Goal: Navigation & Orientation: Find specific page/section

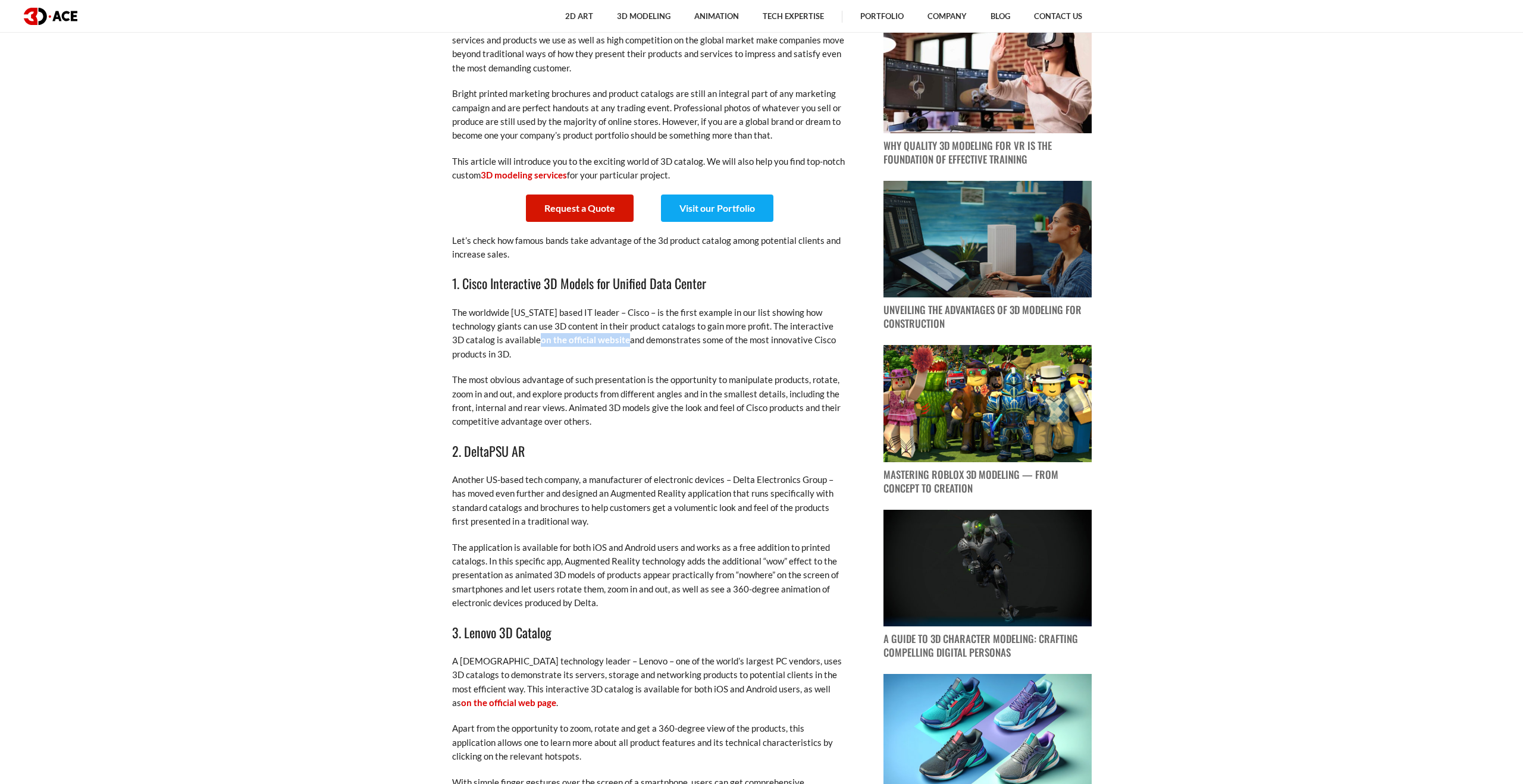
scroll to position [833, 0]
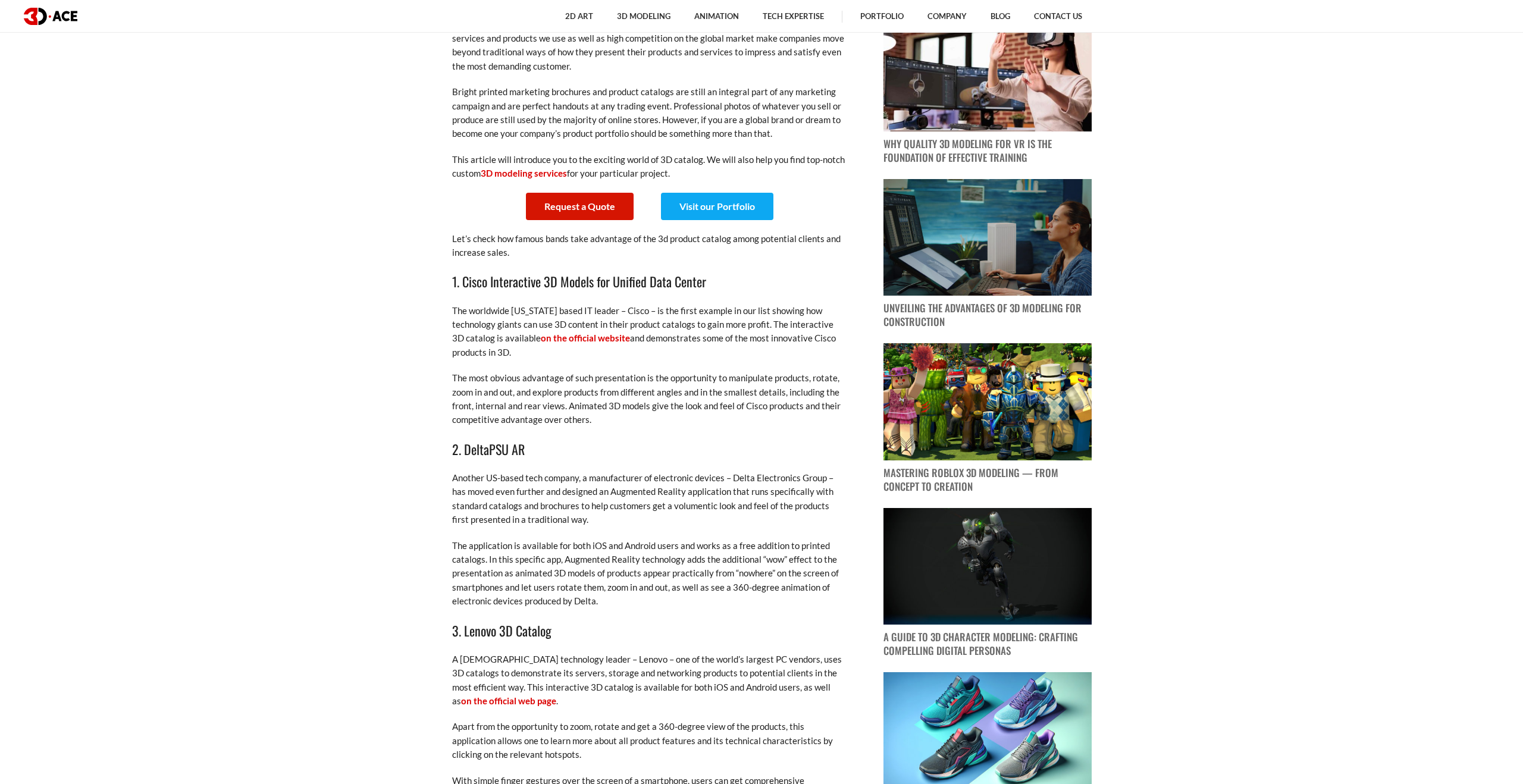
click at [762, 322] on p "The worldwide [US_STATE] based IT leader – Cisco – is the first example in our …" at bounding box center [649, 332] width 393 height 56
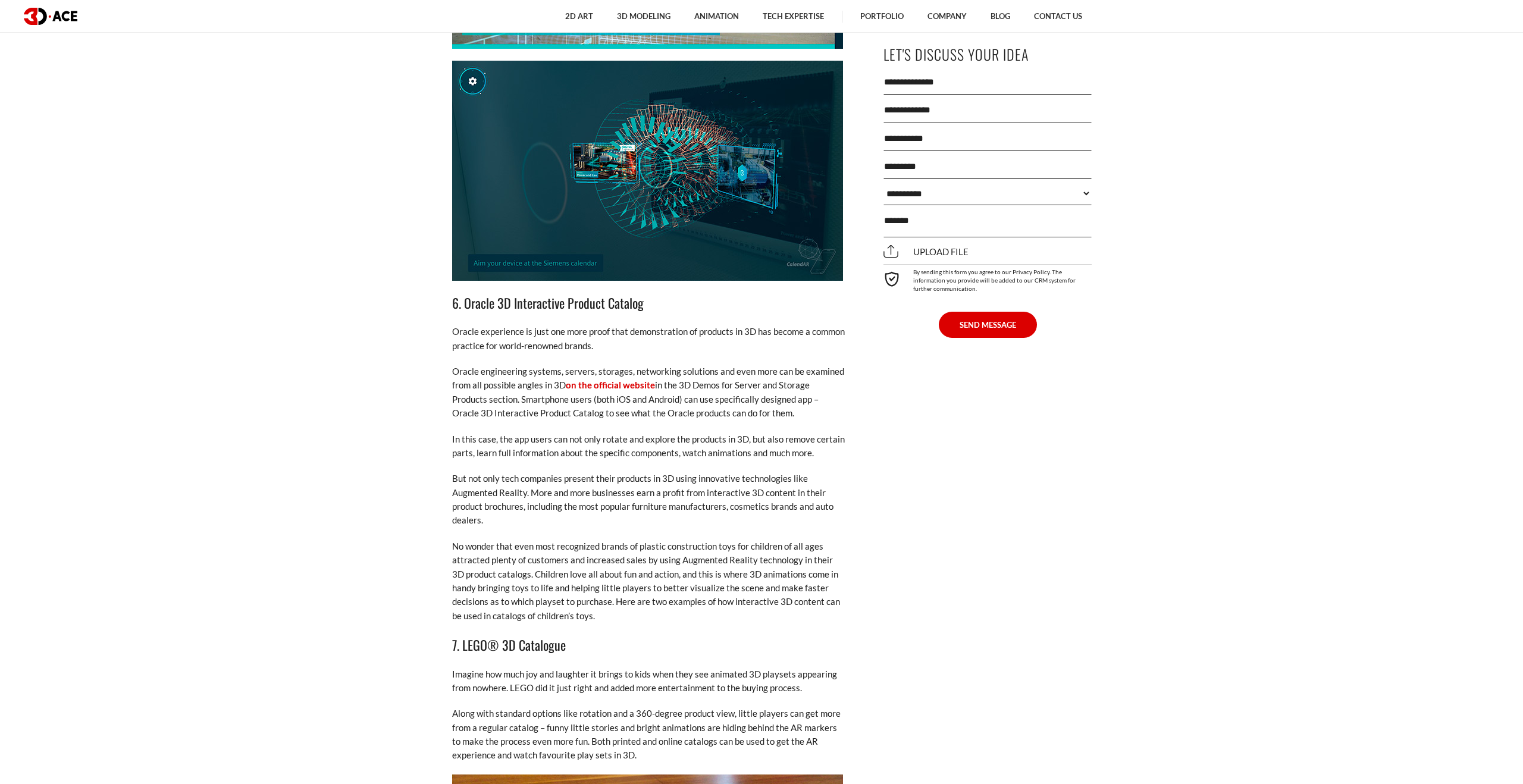
scroll to position [2683, 0]
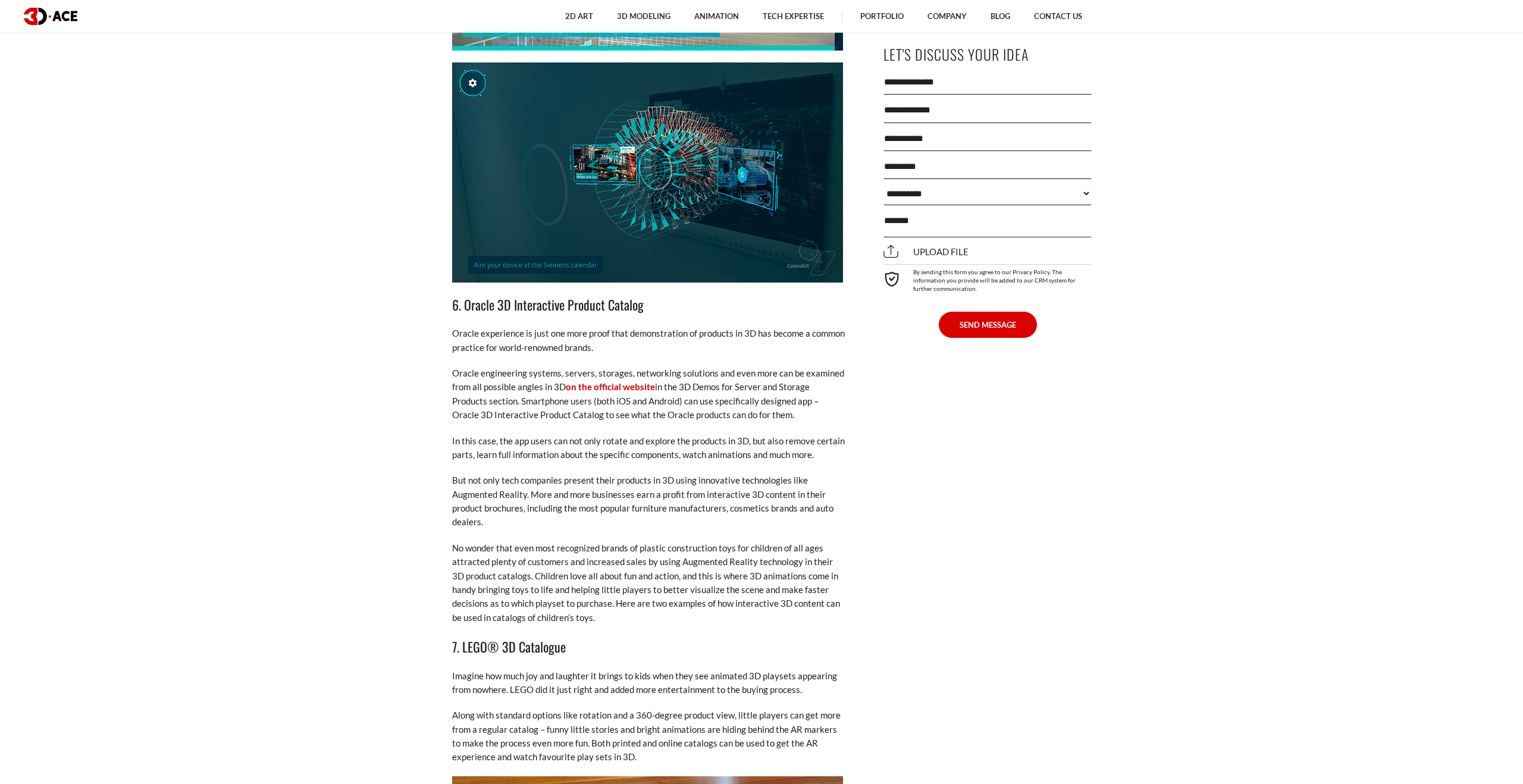
click at [550, 434] on p "In this case, the app users can not only rotate and explore the products in 3D,…" at bounding box center [649, 448] width 393 height 28
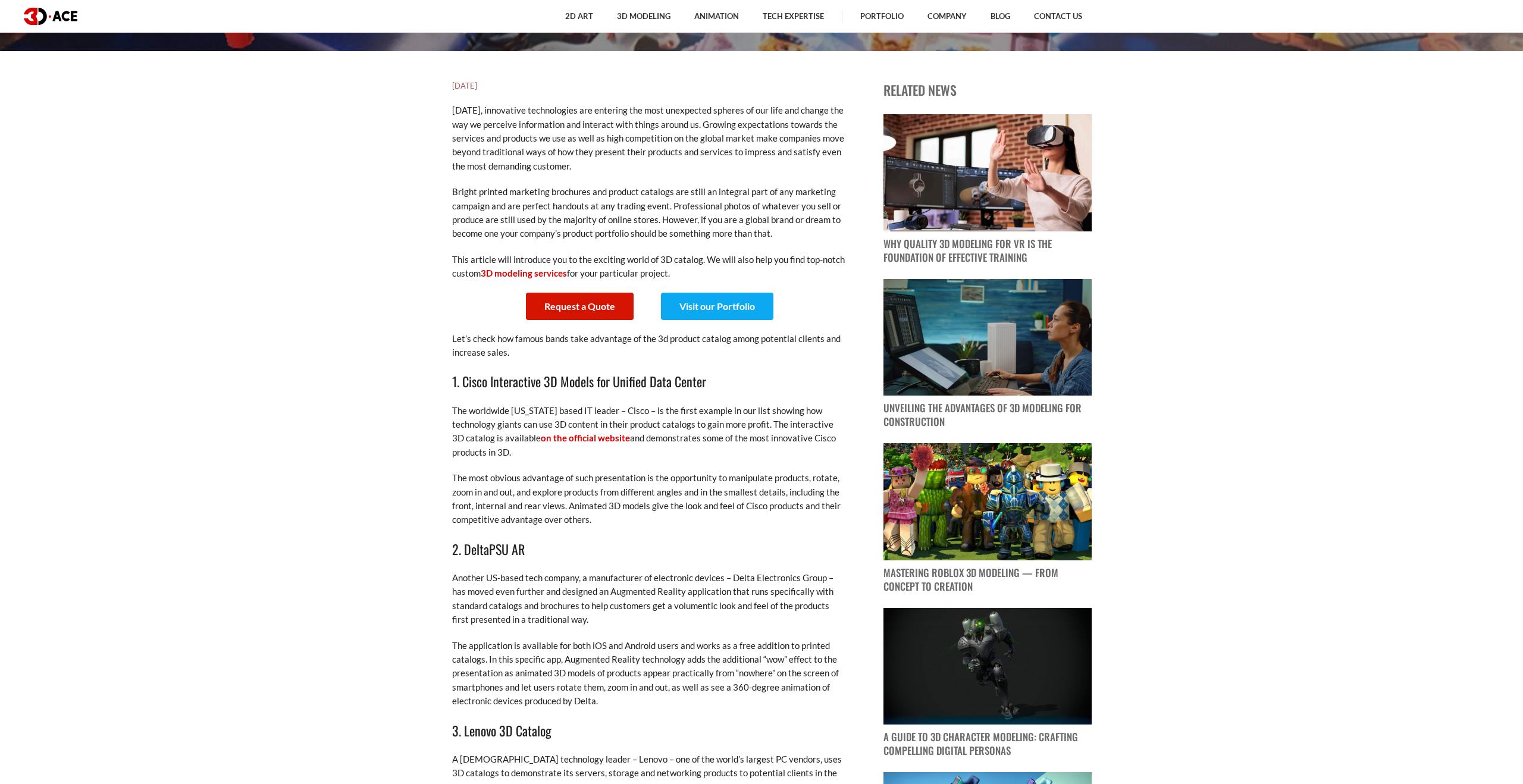
scroll to position [0, 0]
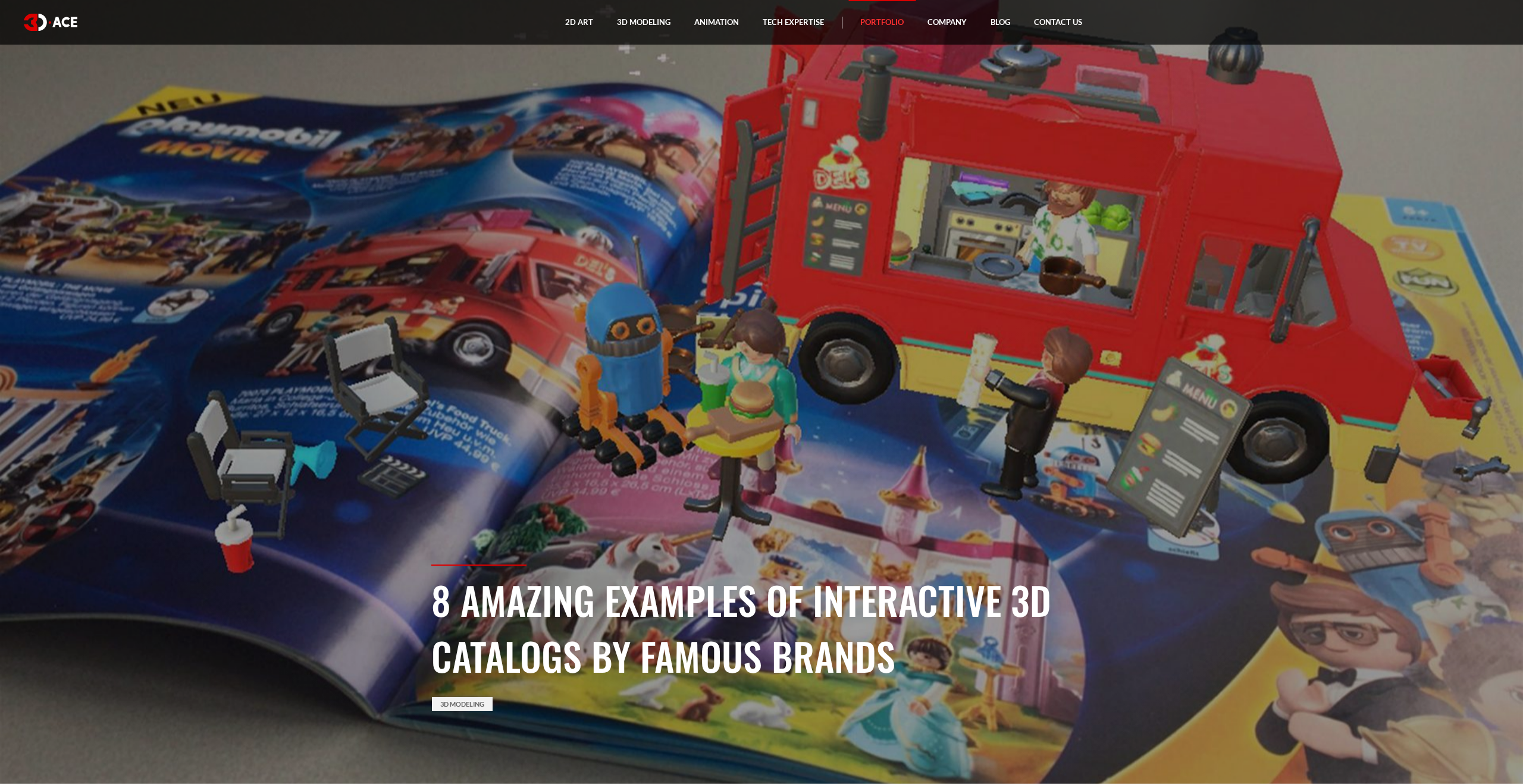
click at [886, 26] on link "Portfolio" at bounding box center [882, 22] width 67 height 44
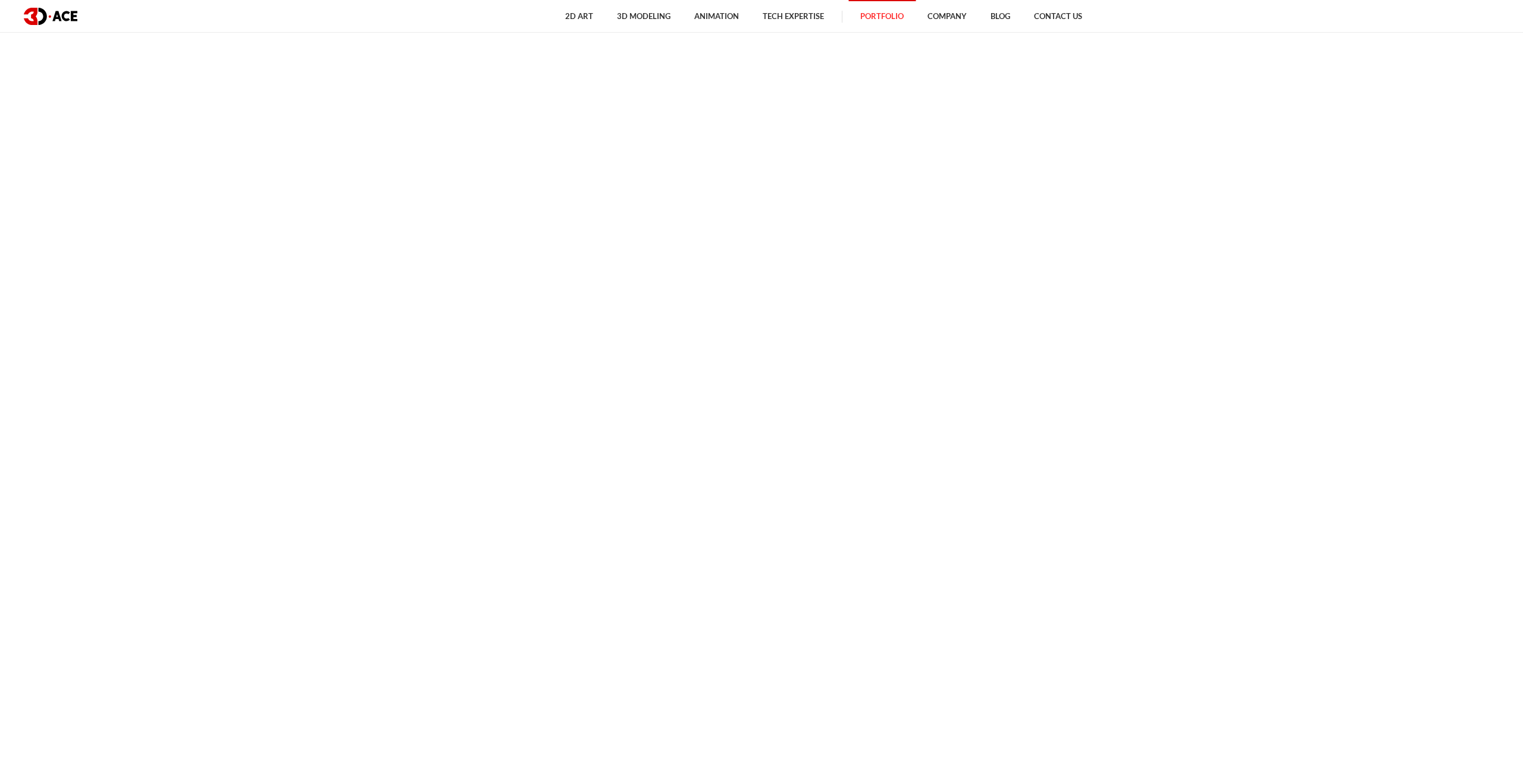
scroll to position [4730, 0]
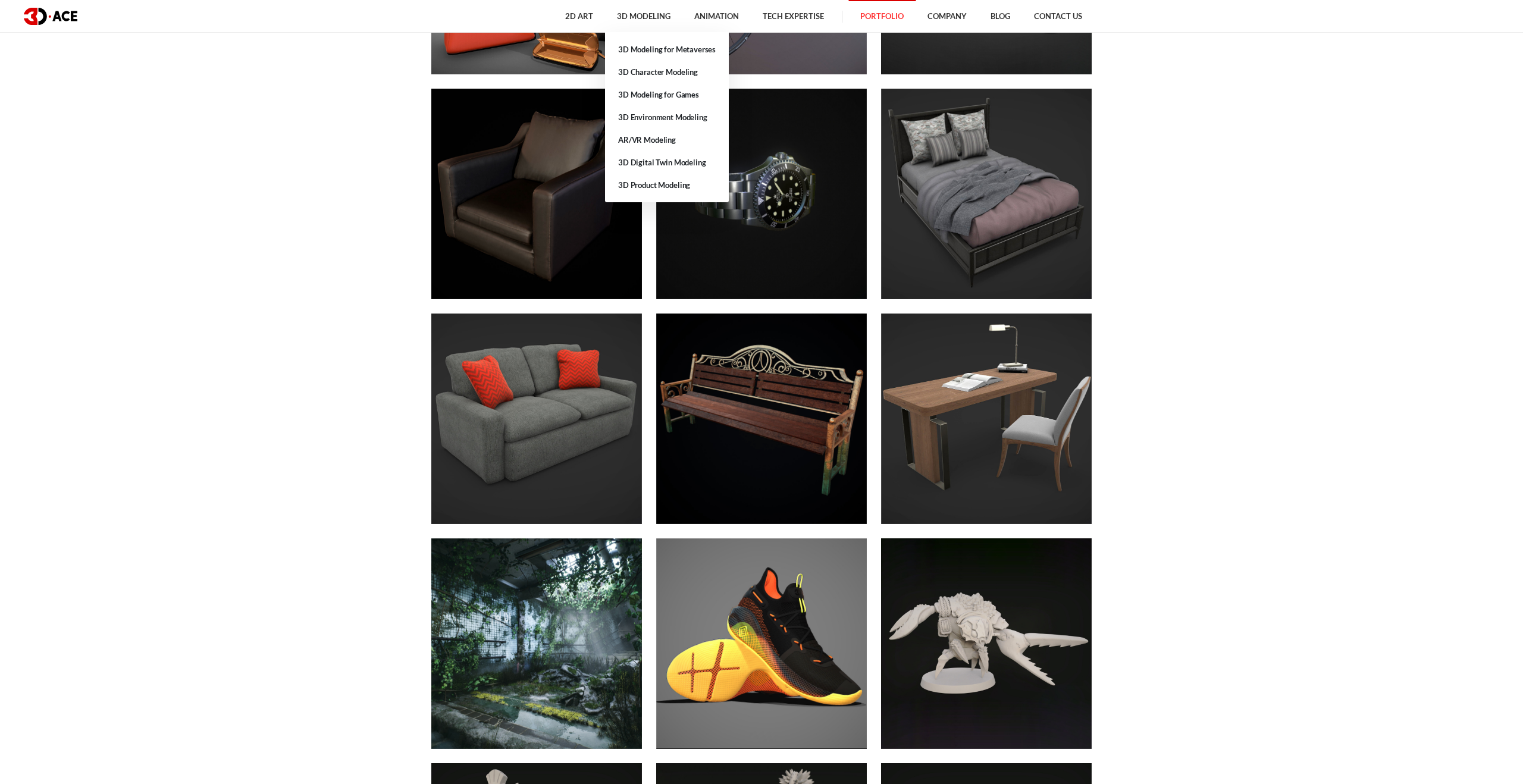
drag, startPoint x: 653, startPoint y: 184, endPoint x: 702, endPoint y: 191, distance: 49.5
click at [652, 184] on link "3D Product Modeling" at bounding box center [667, 184] width 124 height 23
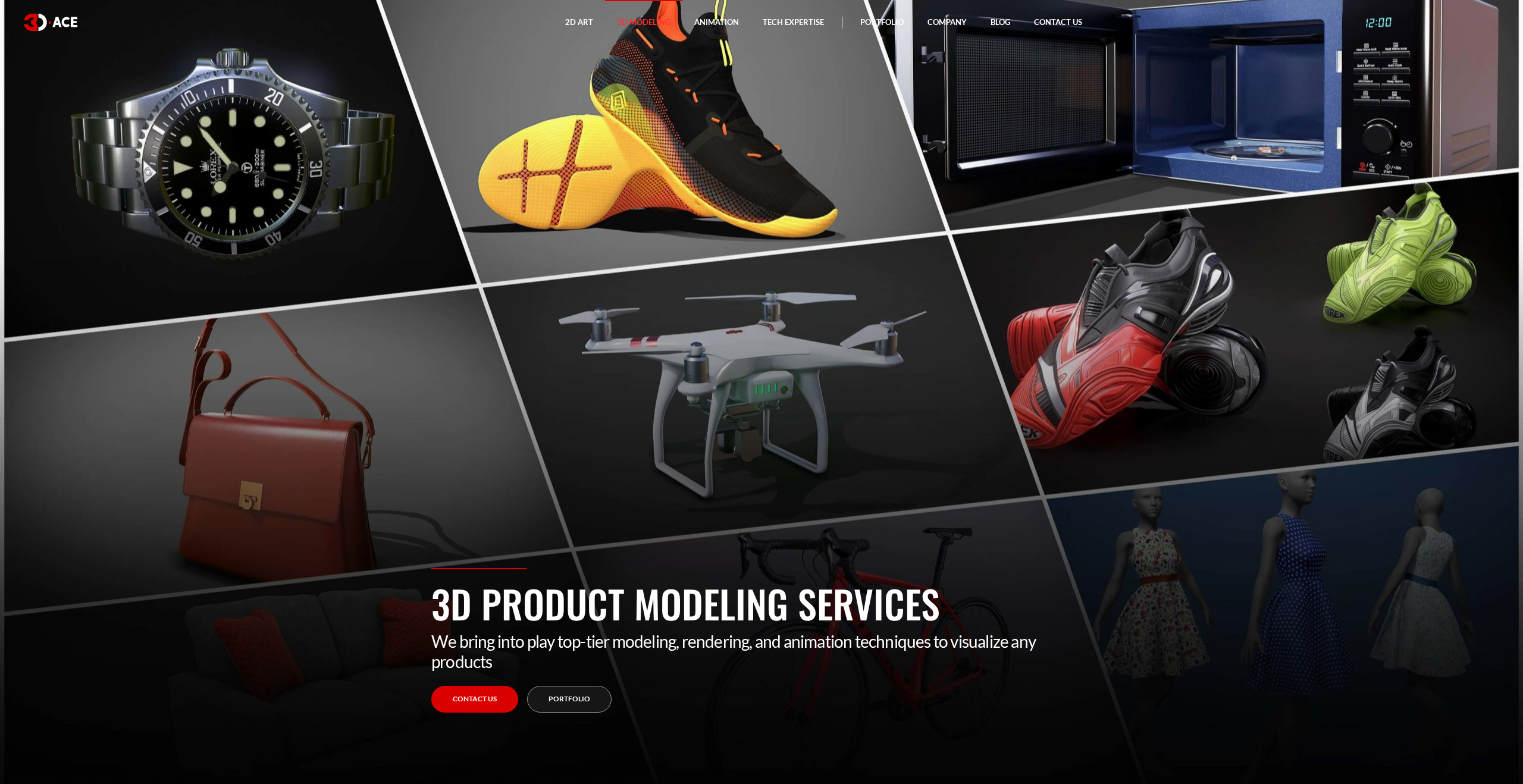
click at [574, 703] on link "Portfolio" at bounding box center [570, 699] width 85 height 27
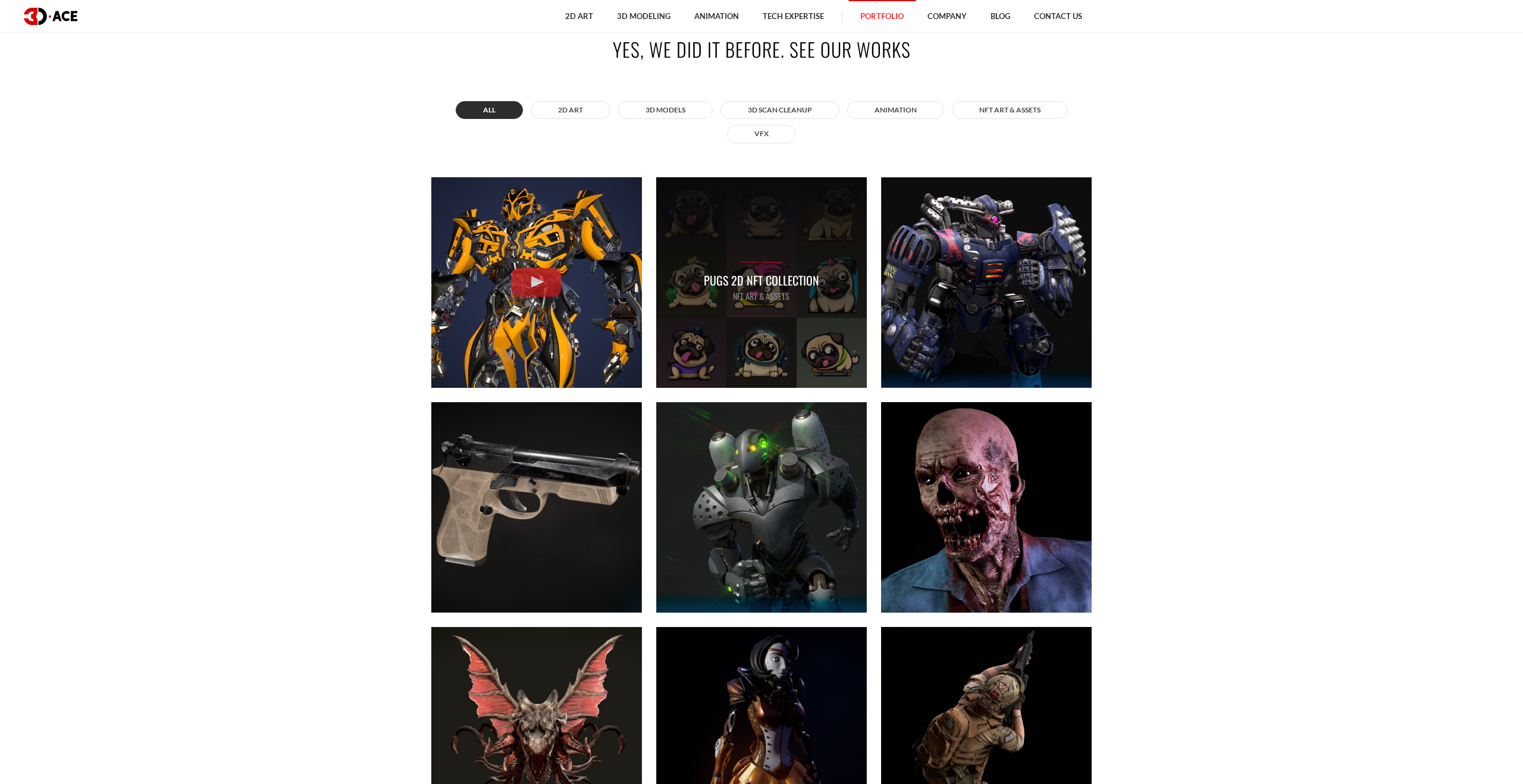
scroll to position [820, 0]
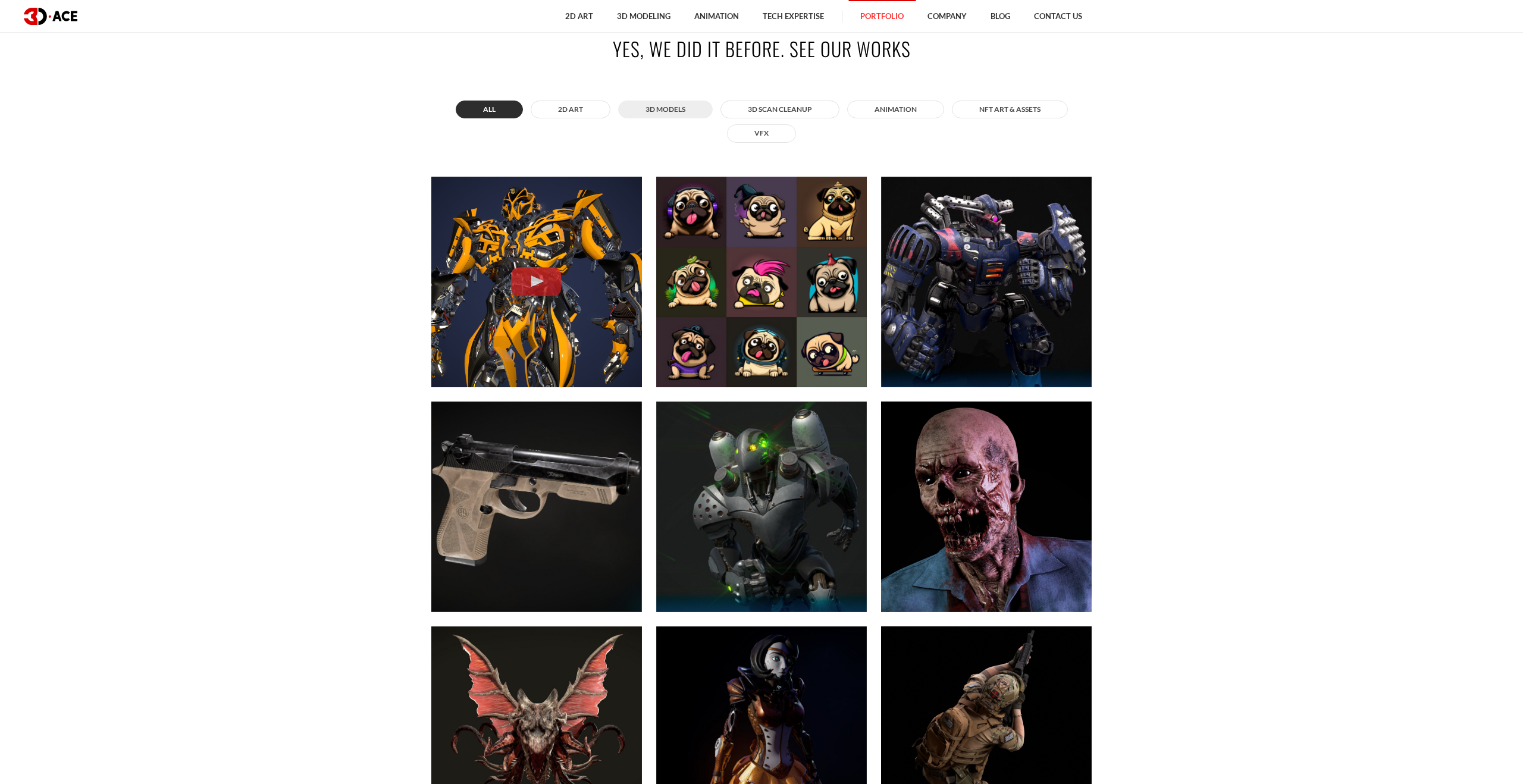
click at [658, 109] on button "3D MODELS" at bounding box center [665, 109] width 95 height 18
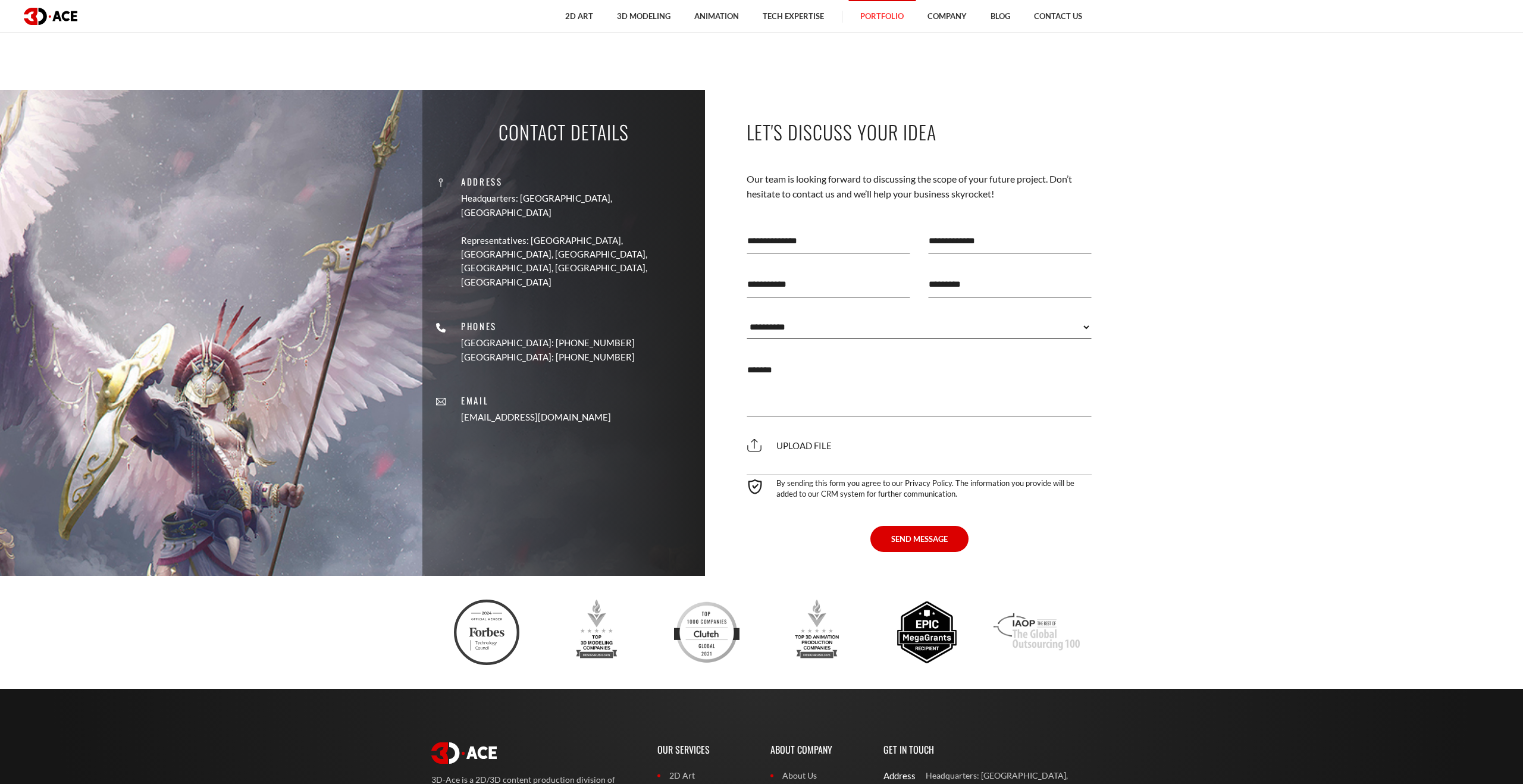
scroll to position [6425, 0]
